Goal: Navigation & Orientation: Go to known website

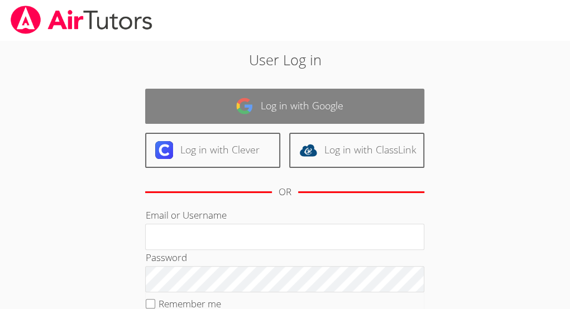
click at [353, 104] on link "Log in with Google" at bounding box center [284, 106] width 279 height 35
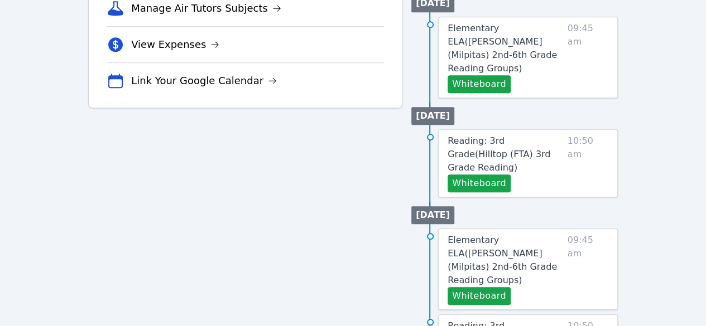
scroll to position [407, 0]
